Goal: Obtain resource: Download file/media

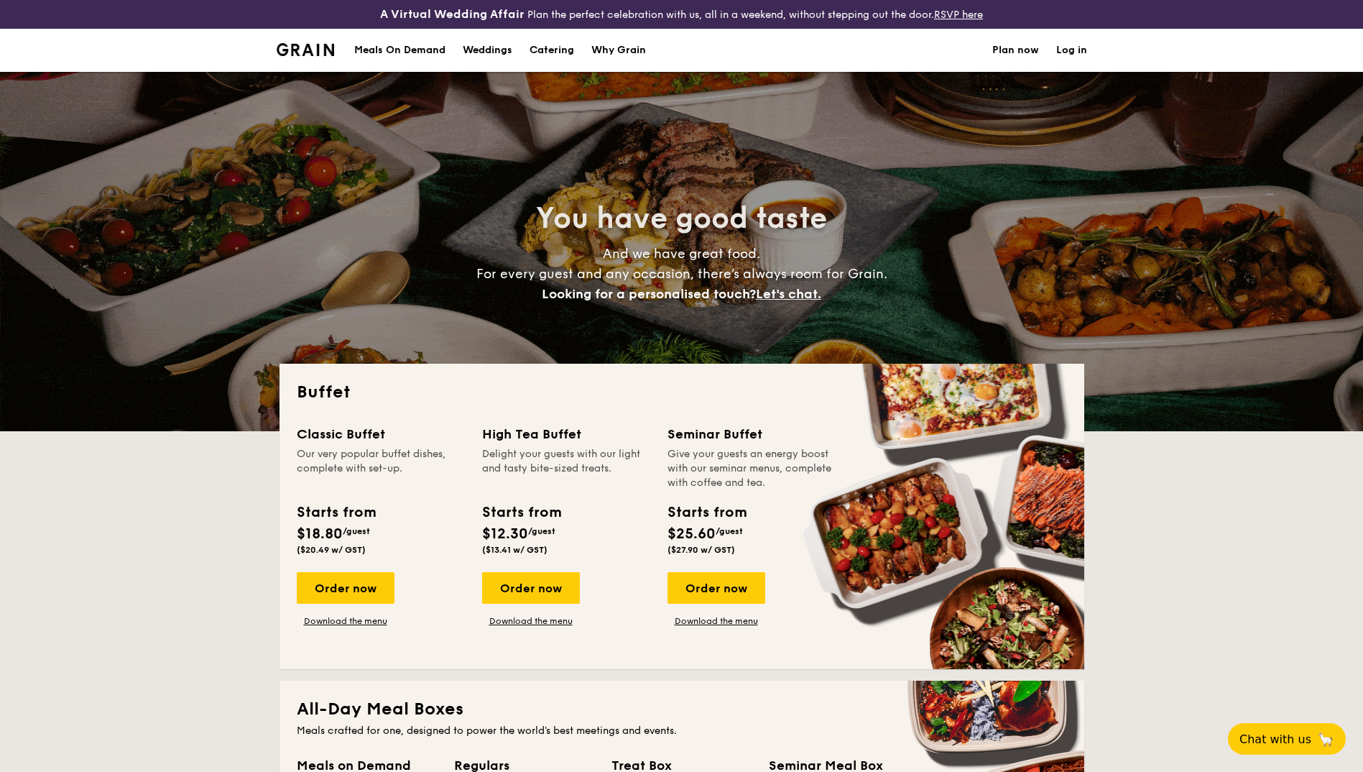
select select
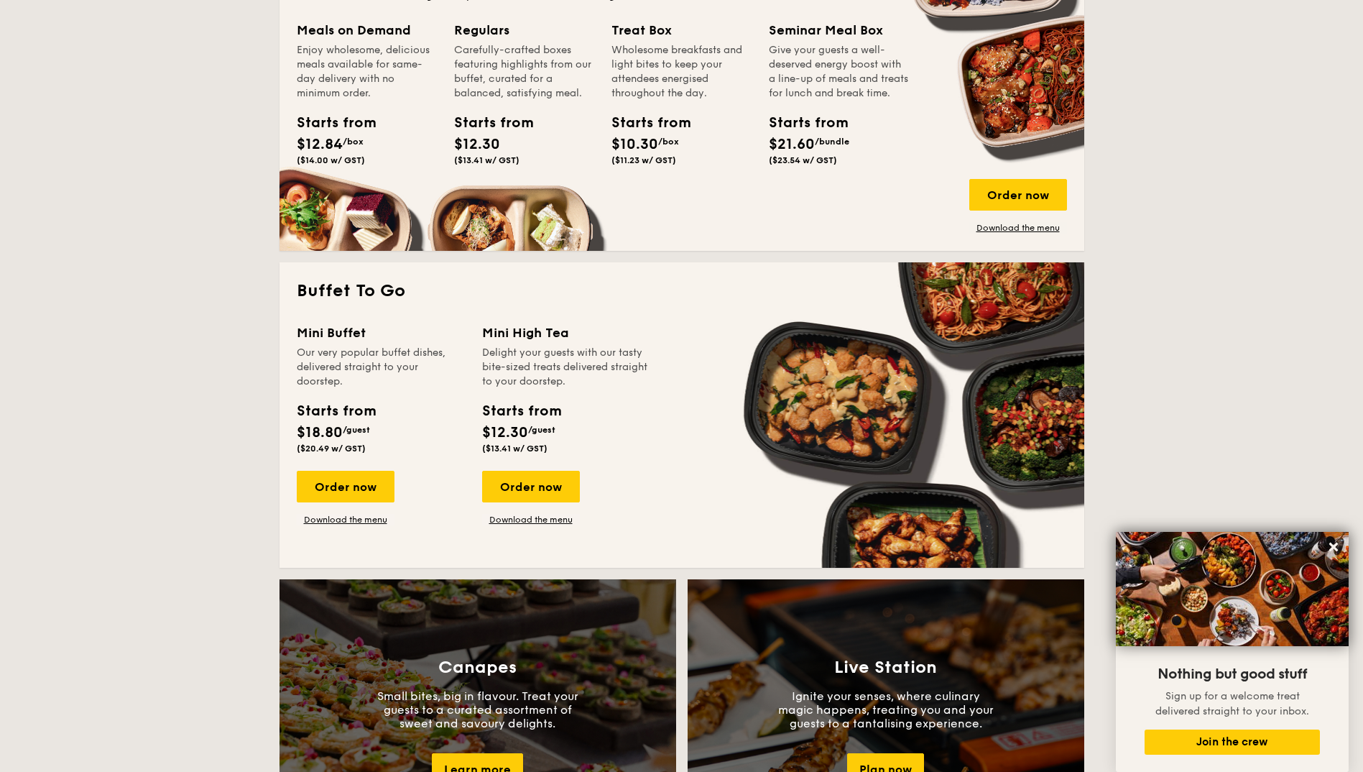
scroll to position [431, 0]
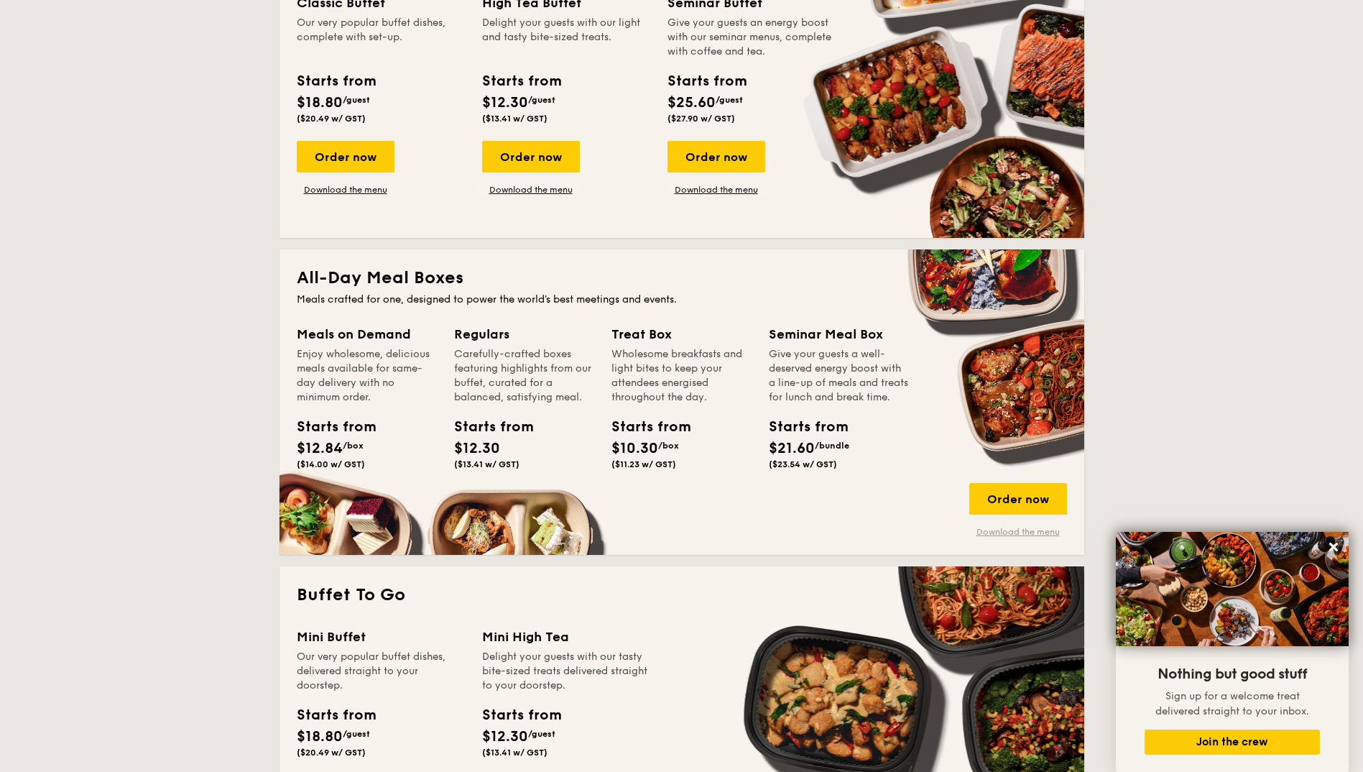
click at [1027, 535] on link "Download the menu" at bounding box center [1018, 531] width 98 height 11
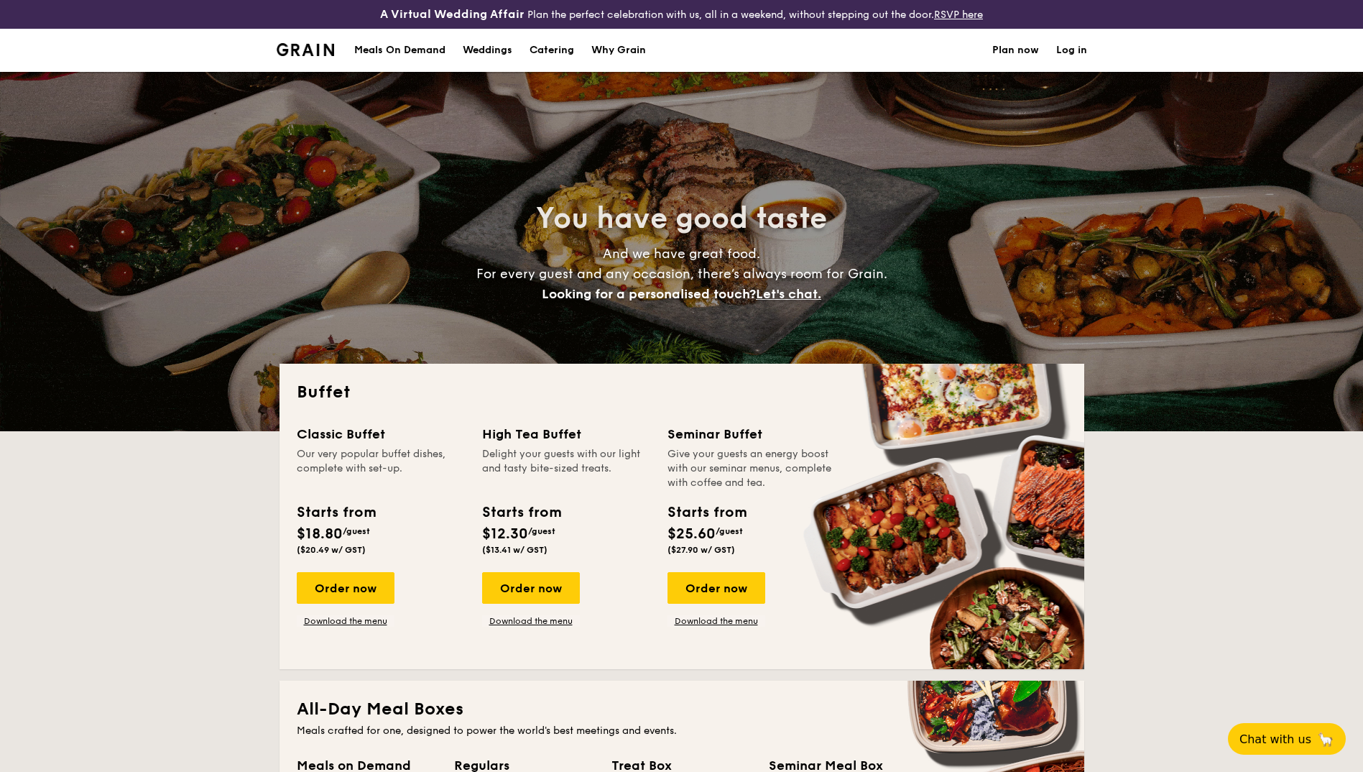
select select
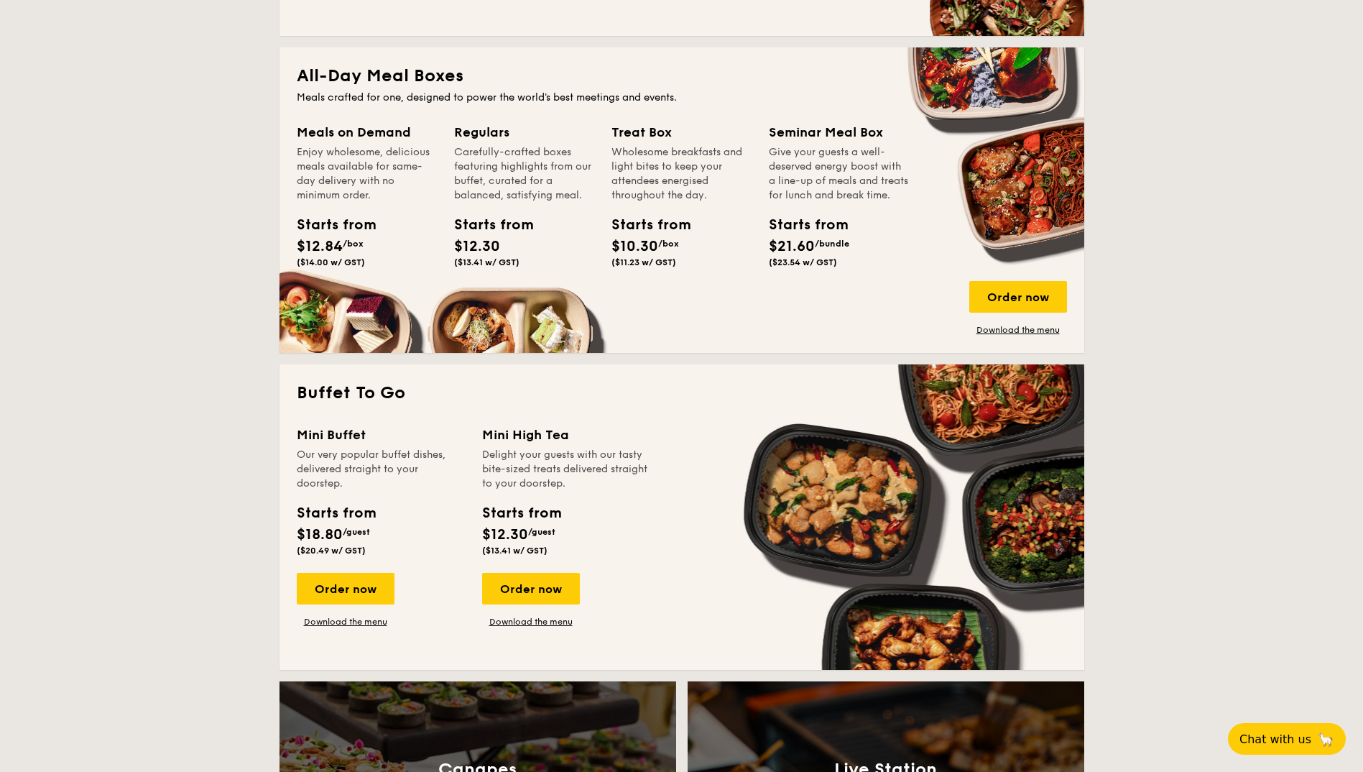
scroll to position [719, 0]
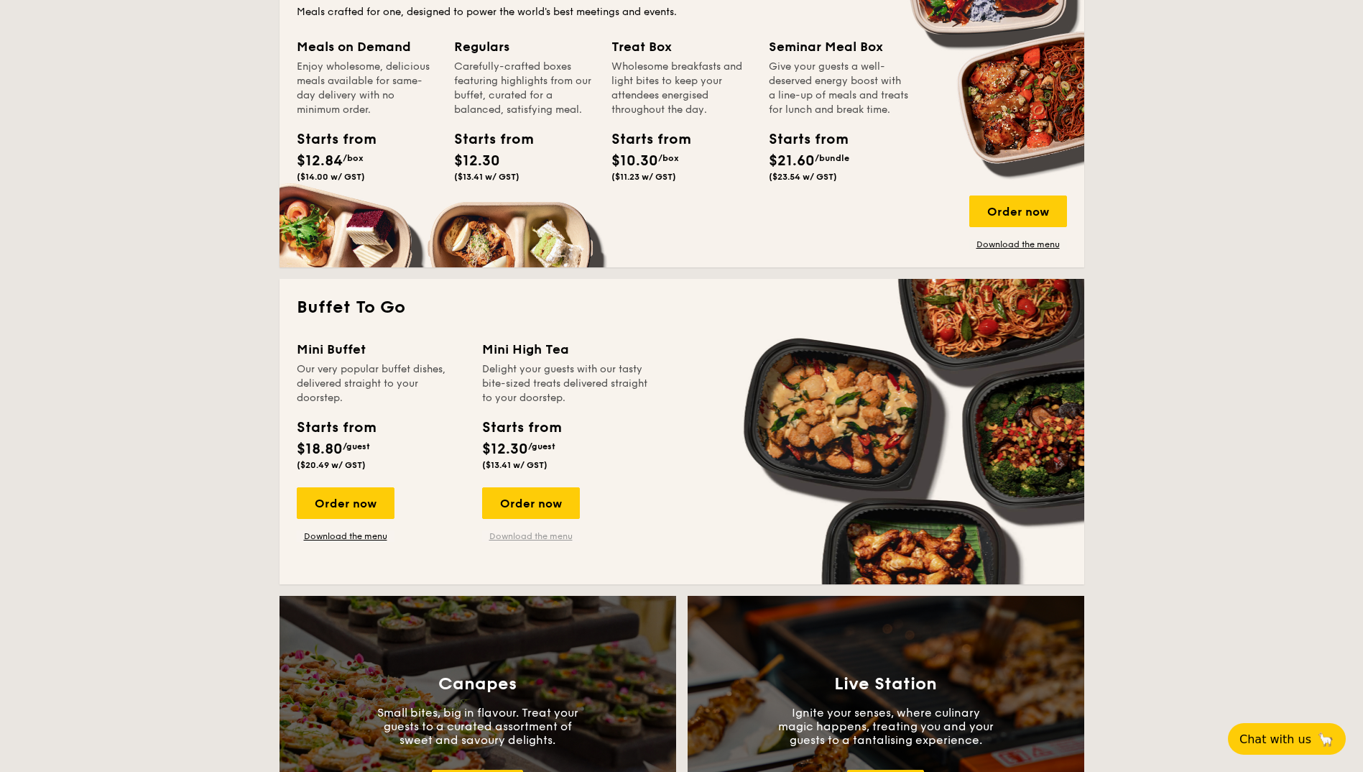
click at [535, 533] on link "Download the menu" at bounding box center [531, 535] width 98 height 11
